Goal: Task Accomplishment & Management: Manage account settings

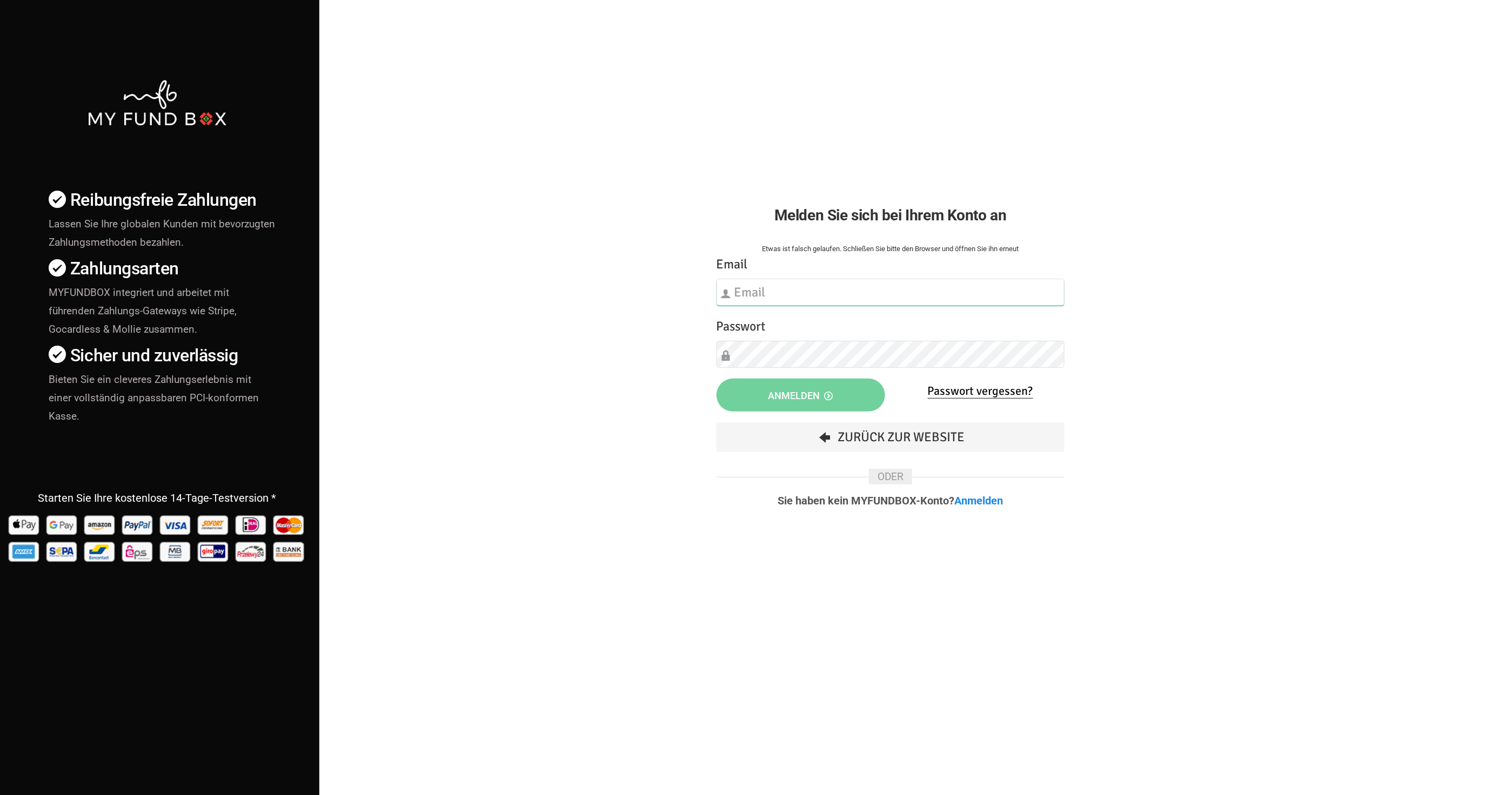
click at [781, 283] on input "text" at bounding box center [891, 292] width 349 height 27
type input "administration@faircharity.de"
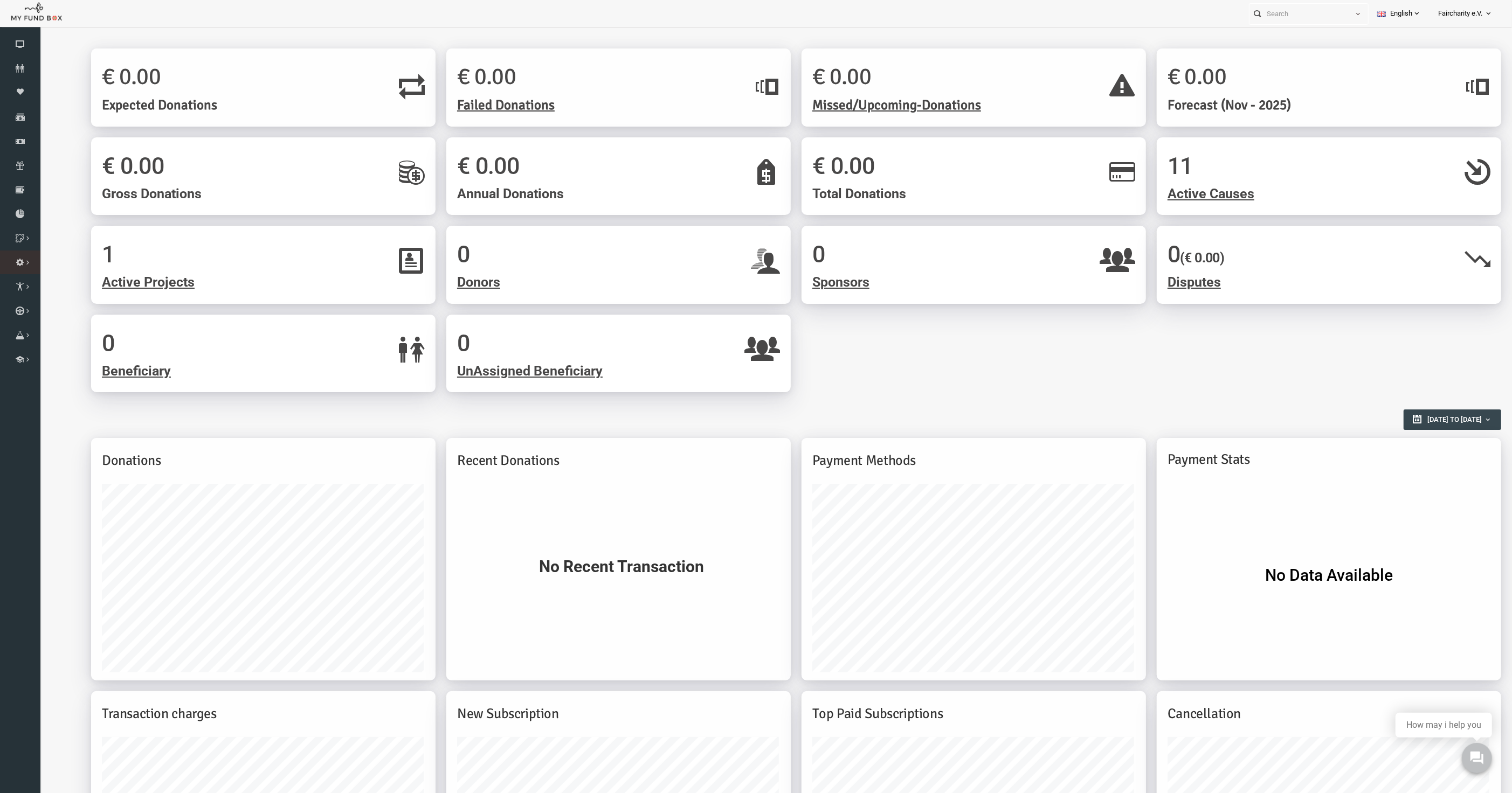
click at [0, 0] on icon at bounding box center [0, 0] width 0 height 0
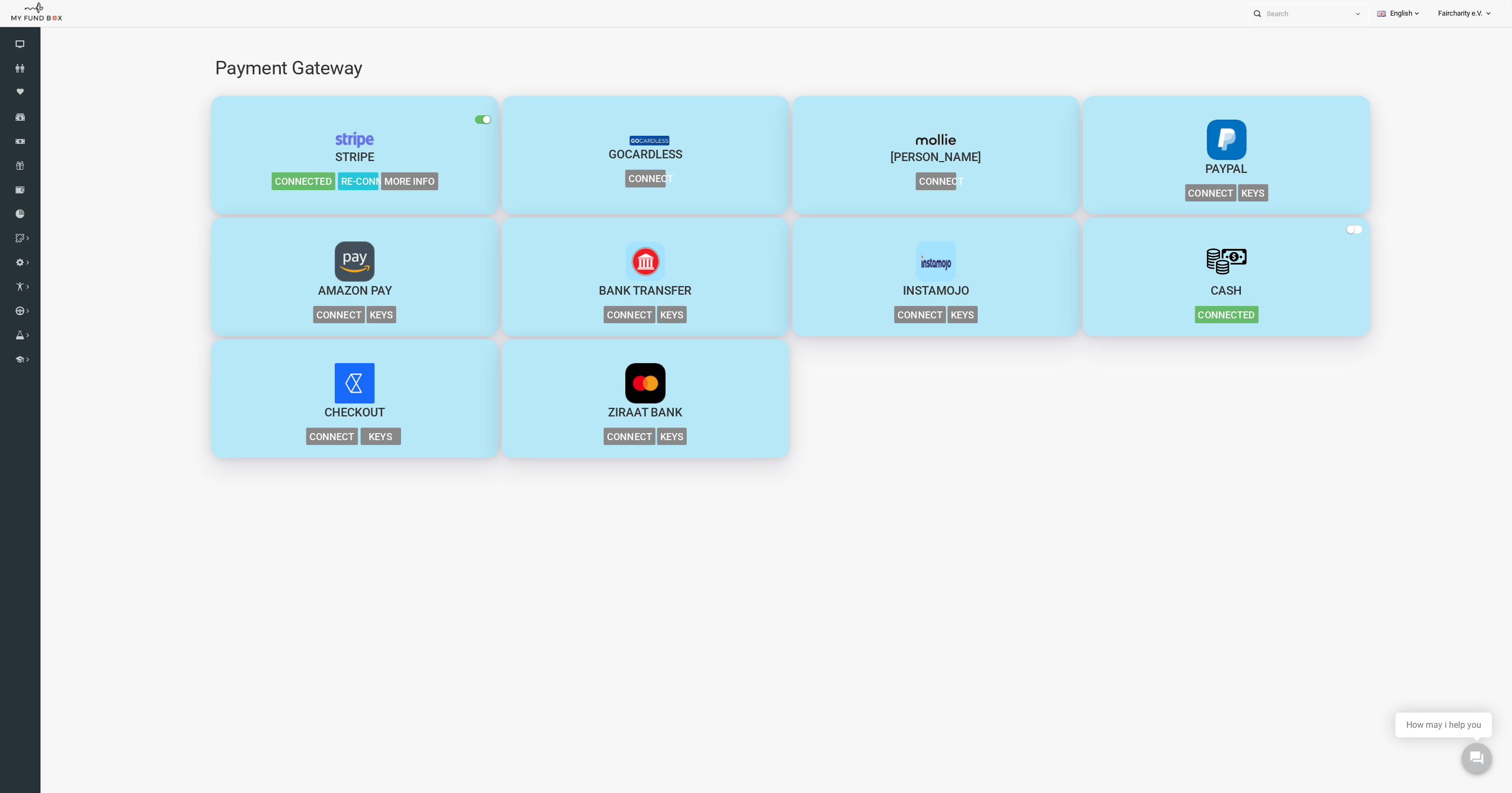
click at [325, 382] on img "button" at bounding box center [324, 383] width 40 height 40
click at [312, 436] on span "Connect" at bounding box center [302, 437] width 52 height 18
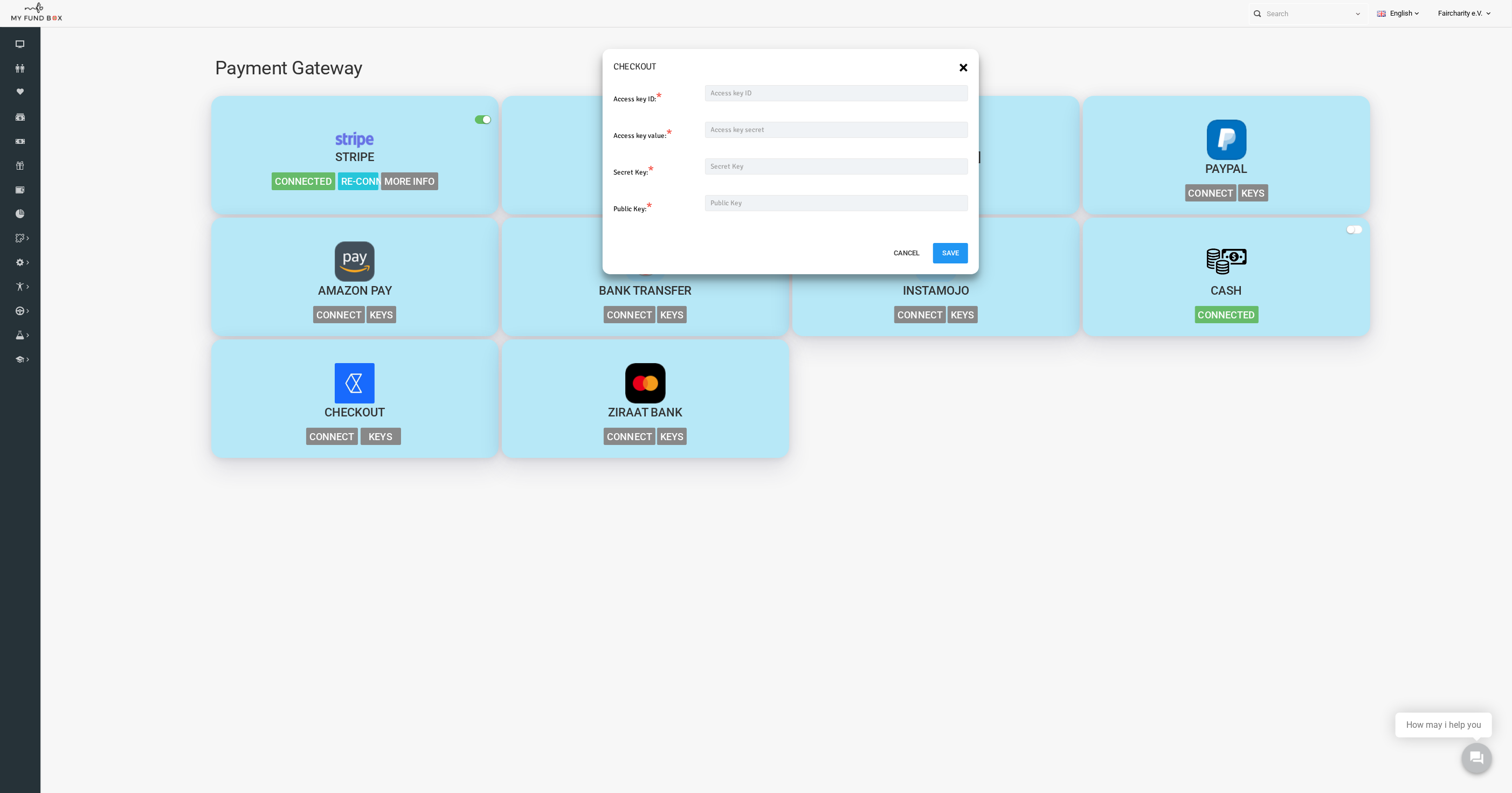
click at [931, 63] on button "×" at bounding box center [933, 67] width 9 height 17
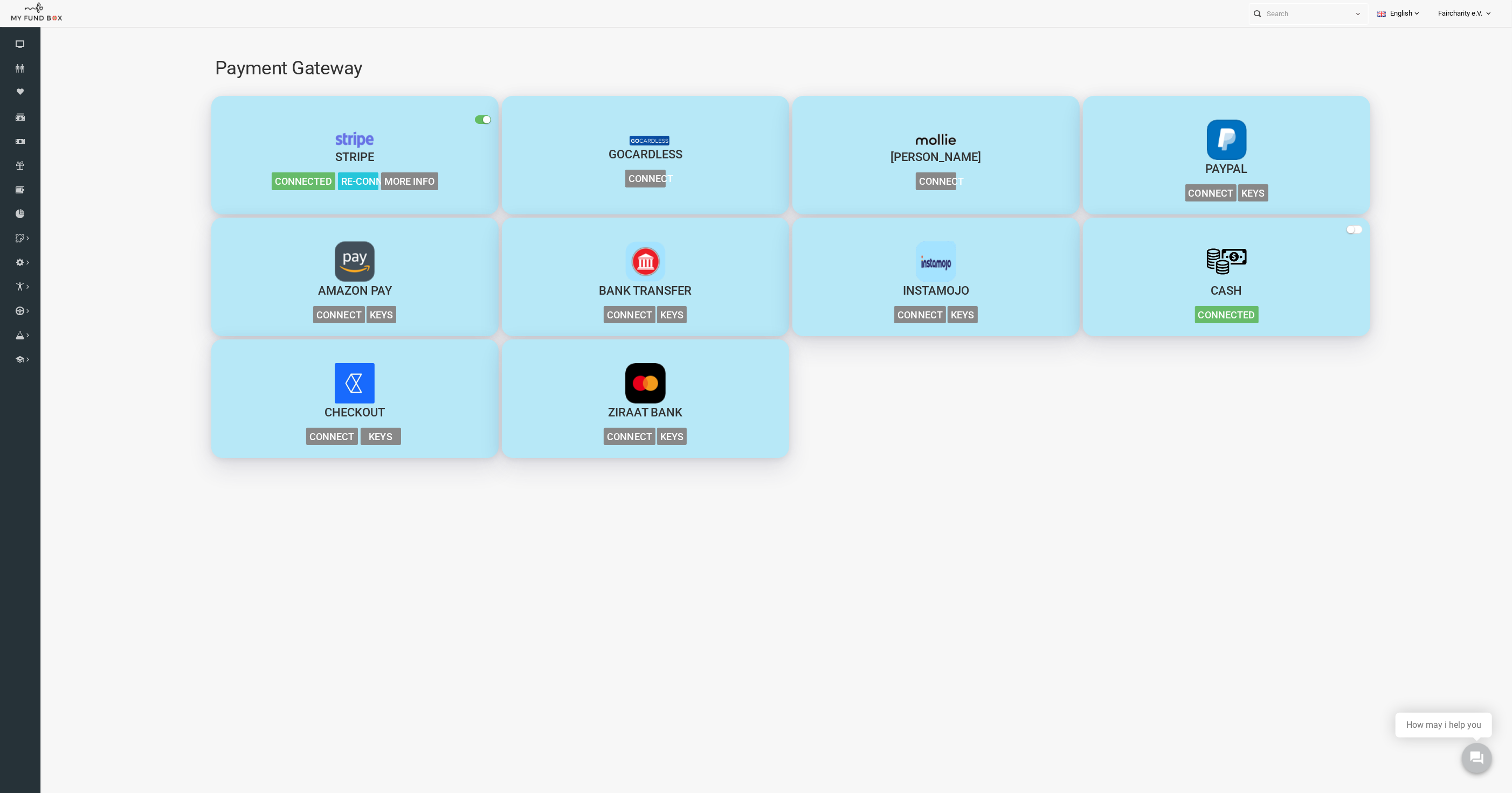
click at [450, 123] on span "button" at bounding box center [452, 119] width 16 height 9
click at [39, 32] on input "checkbox" at bounding box center [39, 32] width 0 height 0
drag, startPoint x: 449, startPoint y: 121, endPoint x: 438, endPoint y: 123, distance: 11.2
click at [449, 121] on small "button" at bounding box center [448, 119] width 7 height 7
click at [39, 32] on input "checkbox" at bounding box center [39, 32] width 0 height 0
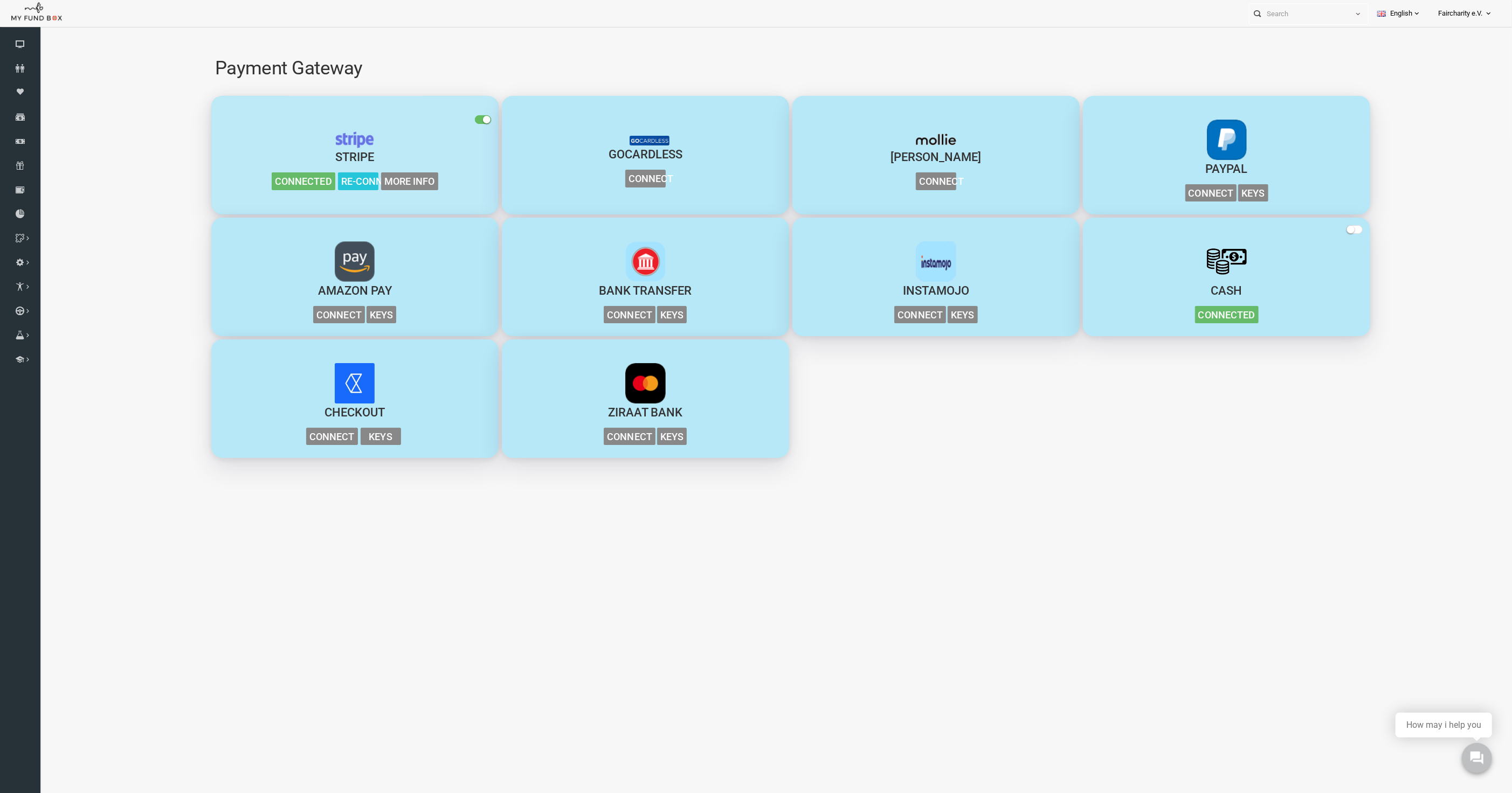
click at [292, 185] on span "Connected" at bounding box center [273, 181] width 63 height 18
click at [276, 196] on button "Stripe Connected Re-connect More Info" at bounding box center [325, 155] width 287 height 118
click at [455, 120] on small "button" at bounding box center [456, 119] width 7 height 7
click at [39, 32] on input "checkbox" at bounding box center [39, 32] width 0 height 0
click at [565, 69] on h2 "Payment Gateway" at bounding box center [760, 68] width 1152 height 29
